Goal: Find specific page/section: Find specific page/section

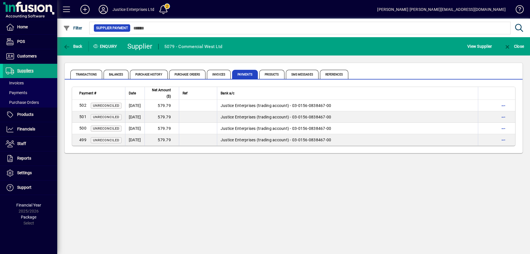
click at [145, 188] on div "Back Enquiry Supplier 5079 - Commercial West Ltd View Supplier Close Transactio…" at bounding box center [293, 145] width 473 height 217
click at [16, 80] on span "Invoices" at bounding box center [13, 83] width 21 height 6
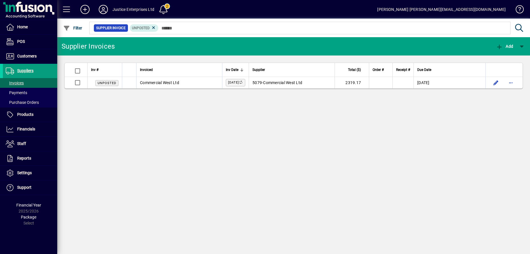
click at [129, 141] on div "Supplier Invoices Add Inv # Invoiced Inv Date Supplier Total ($) Order # Receip…" at bounding box center [293, 145] width 473 height 217
click at [26, 91] on span "Payments" at bounding box center [16, 92] width 21 height 5
